Goal: Information Seeking & Learning: Learn about a topic

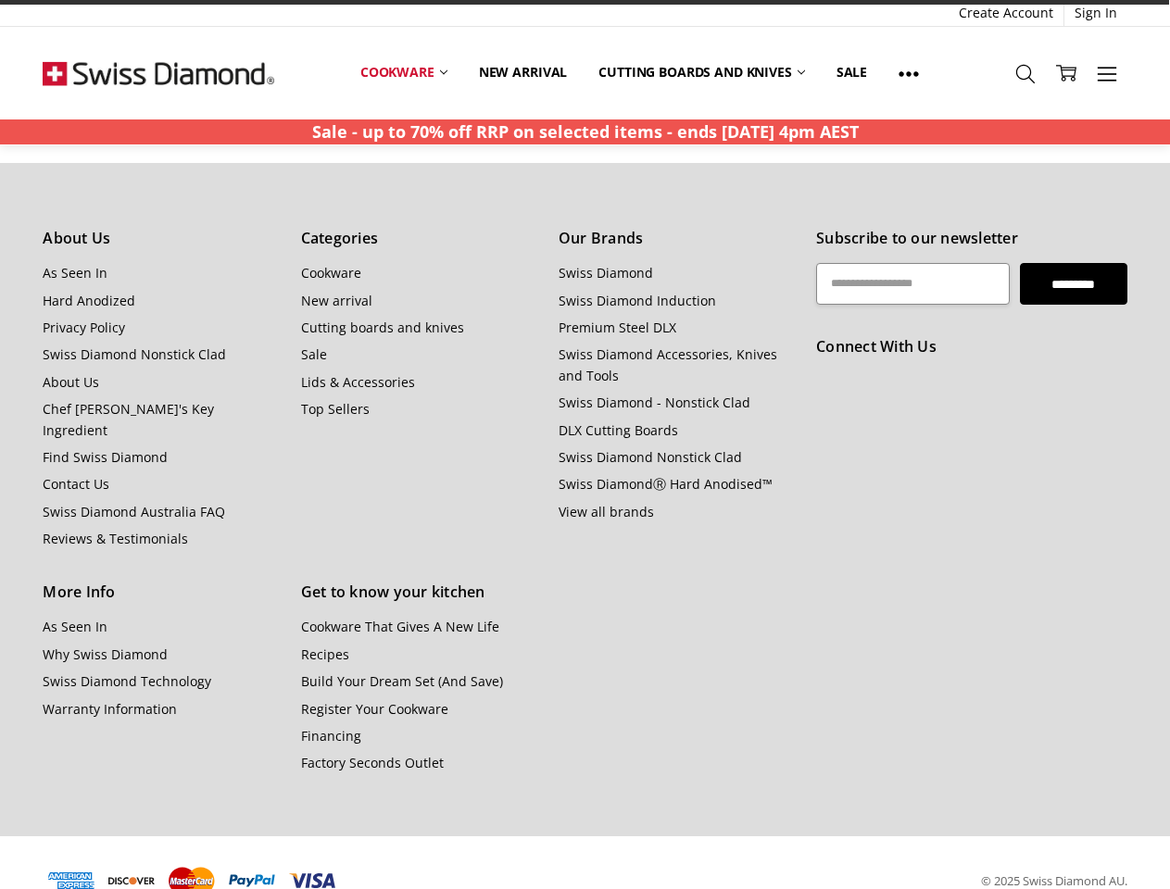
scroll to position [607, 0]
